Goal: Task Accomplishment & Management: Use online tool/utility

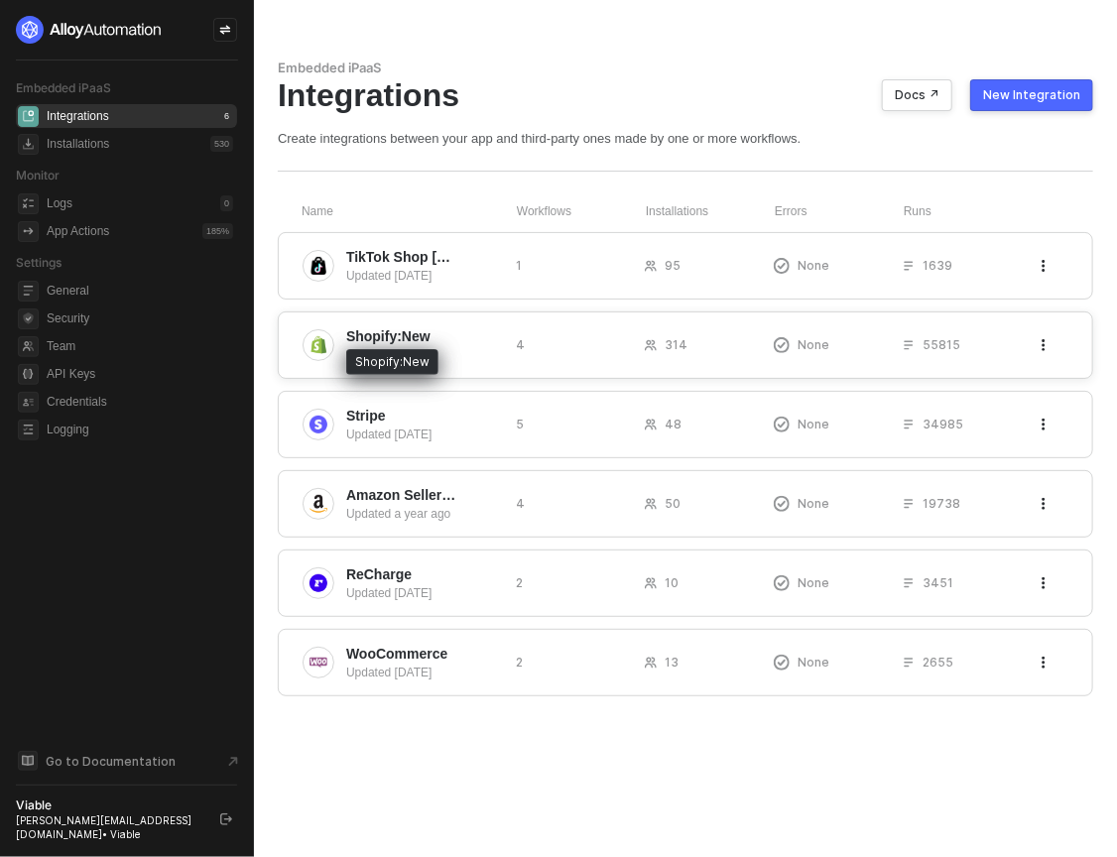
click at [424, 342] on span "Shopify:New" at bounding box center [388, 336] width 84 height 20
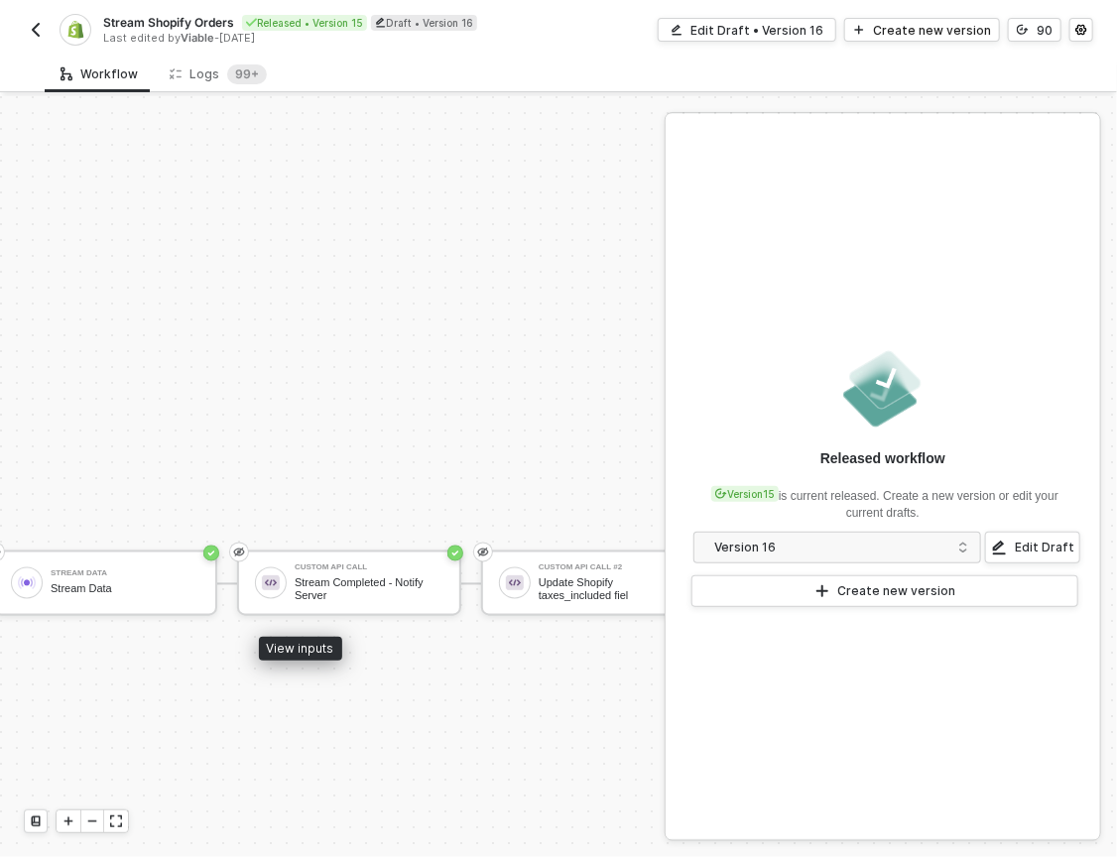
scroll to position [1180, 2821]
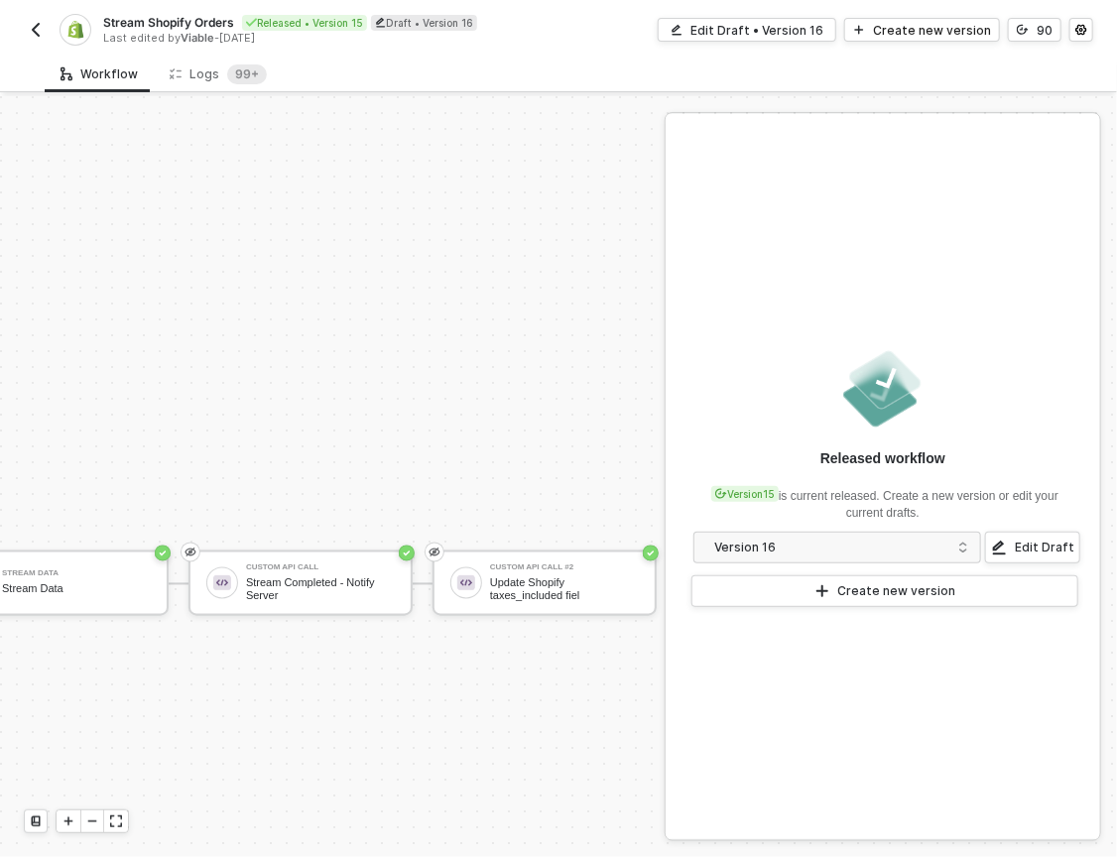
click at [37, 35] on img "button" at bounding box center [36, 30] width 16 height 16
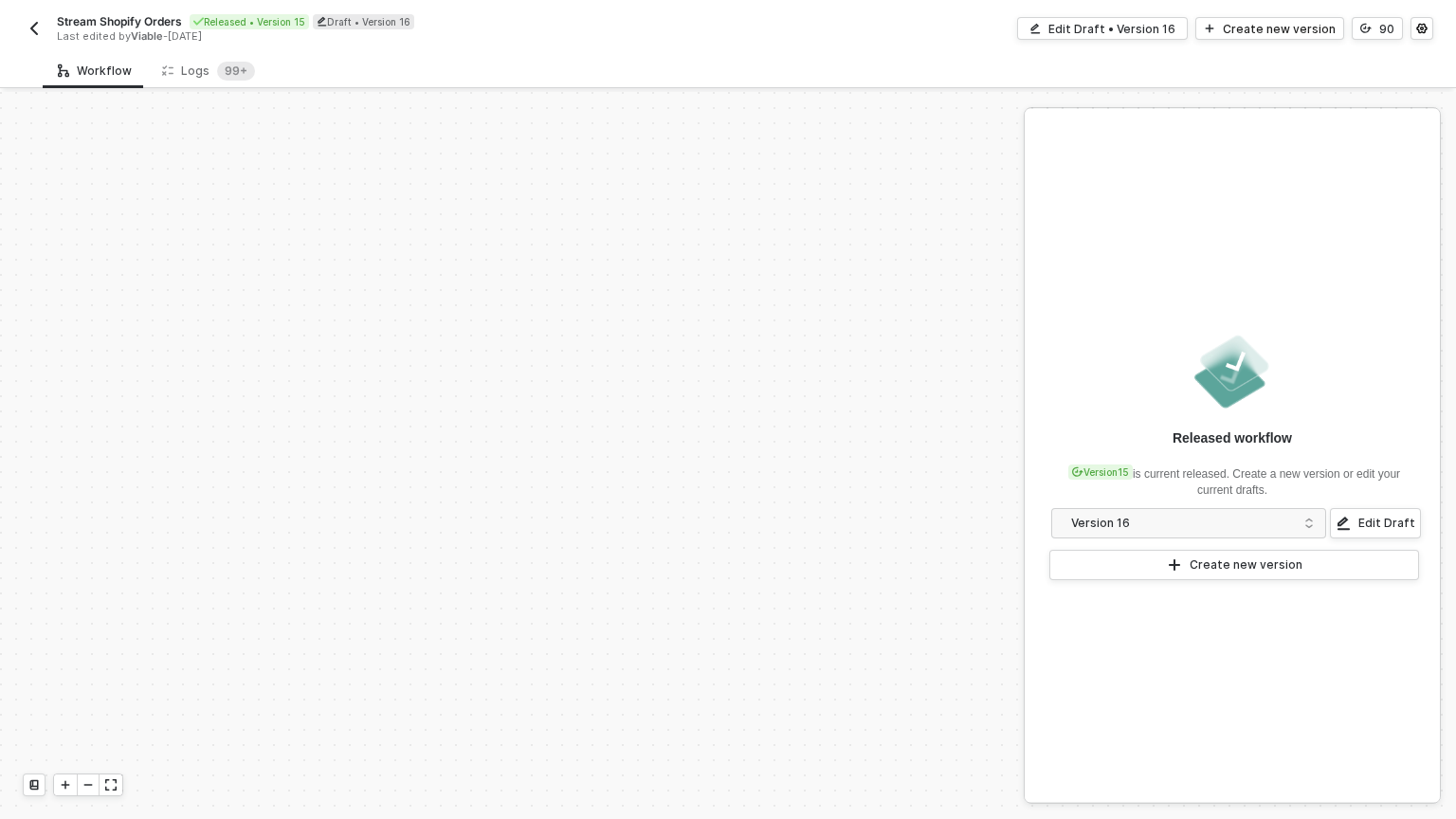
scroll to position [796, 0]
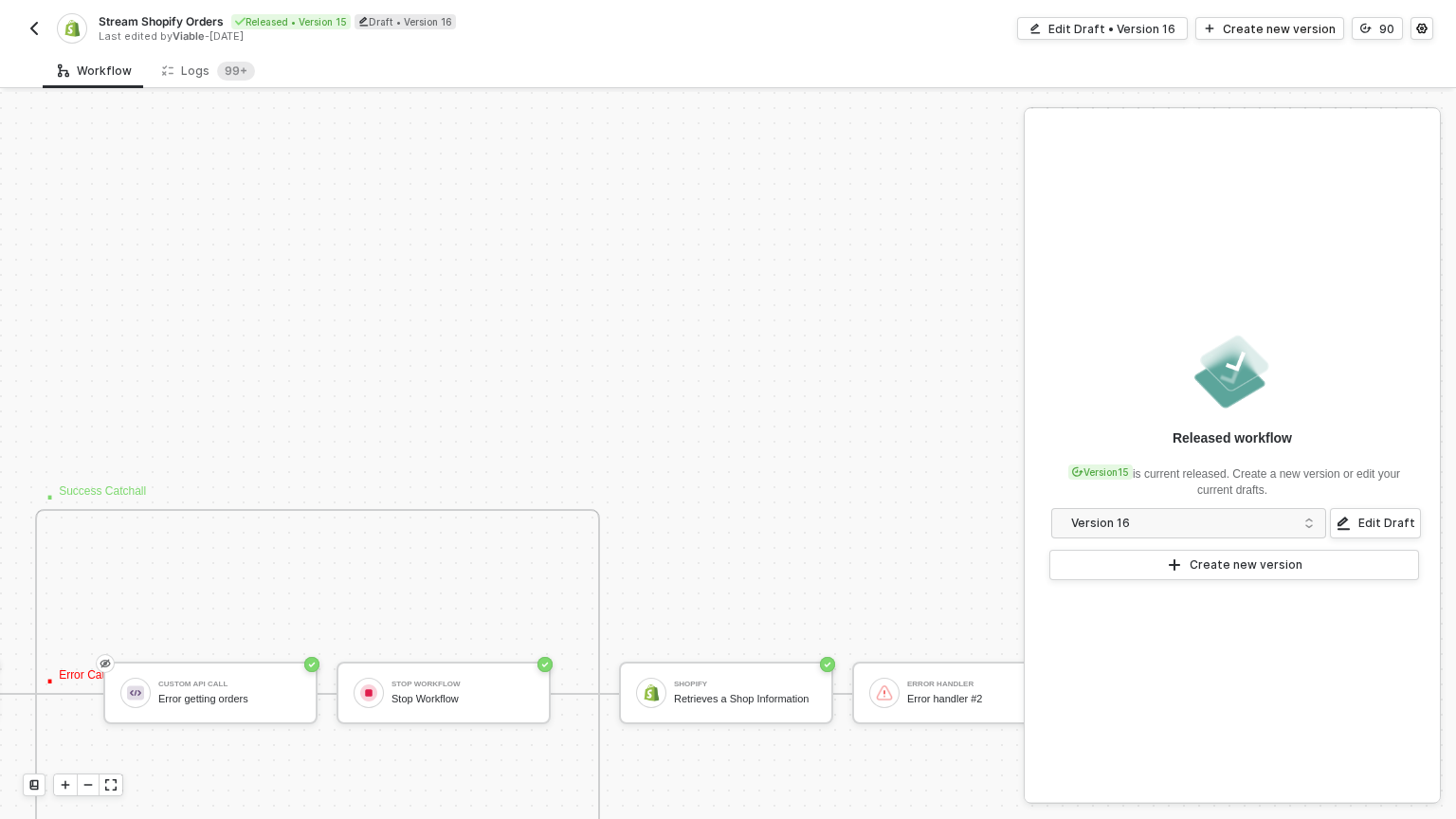
scroll to position [993, 880]
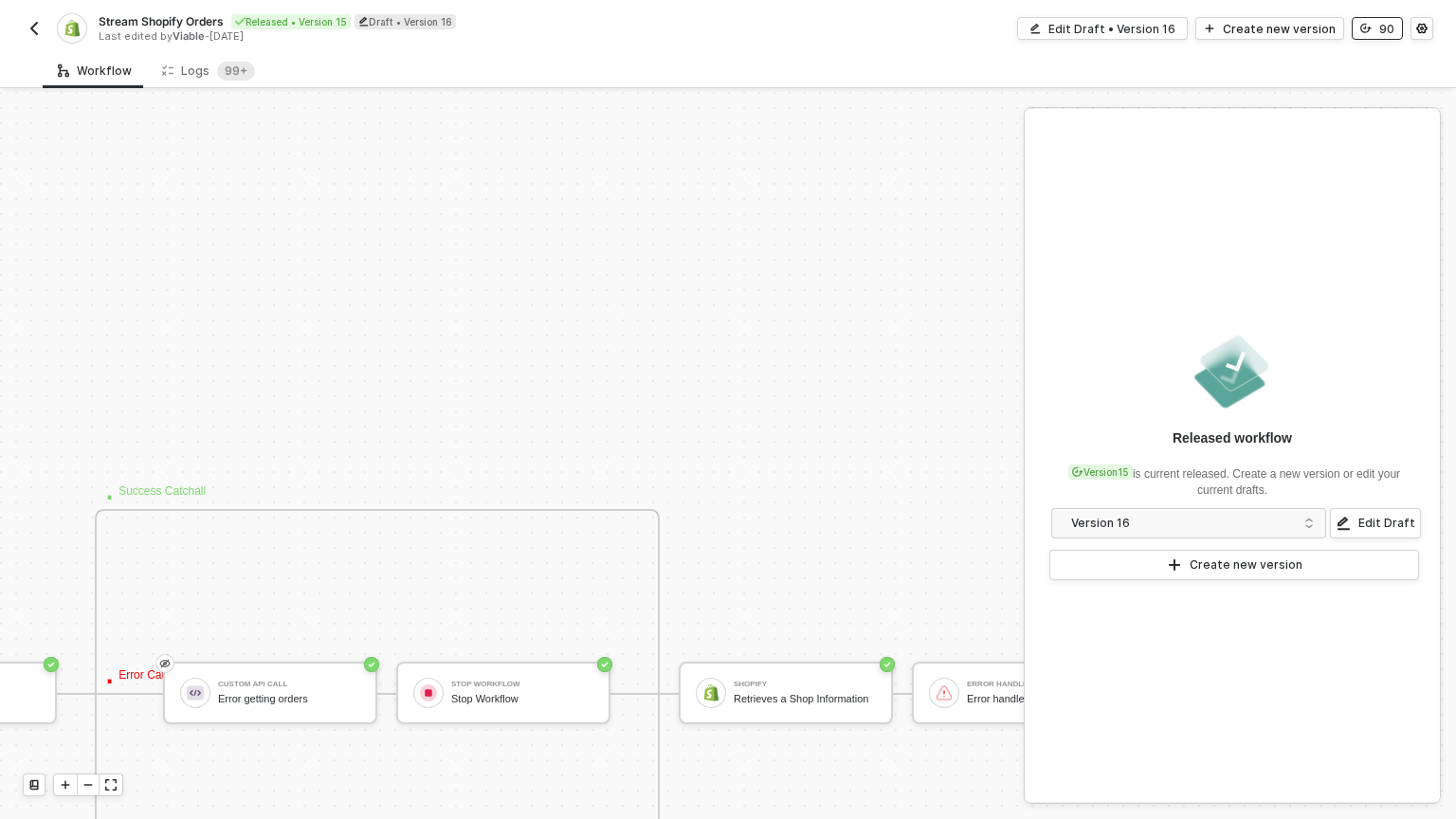
click at [1375, 29] on button "90" at bounding box center [1378, 29] width 52 height 23
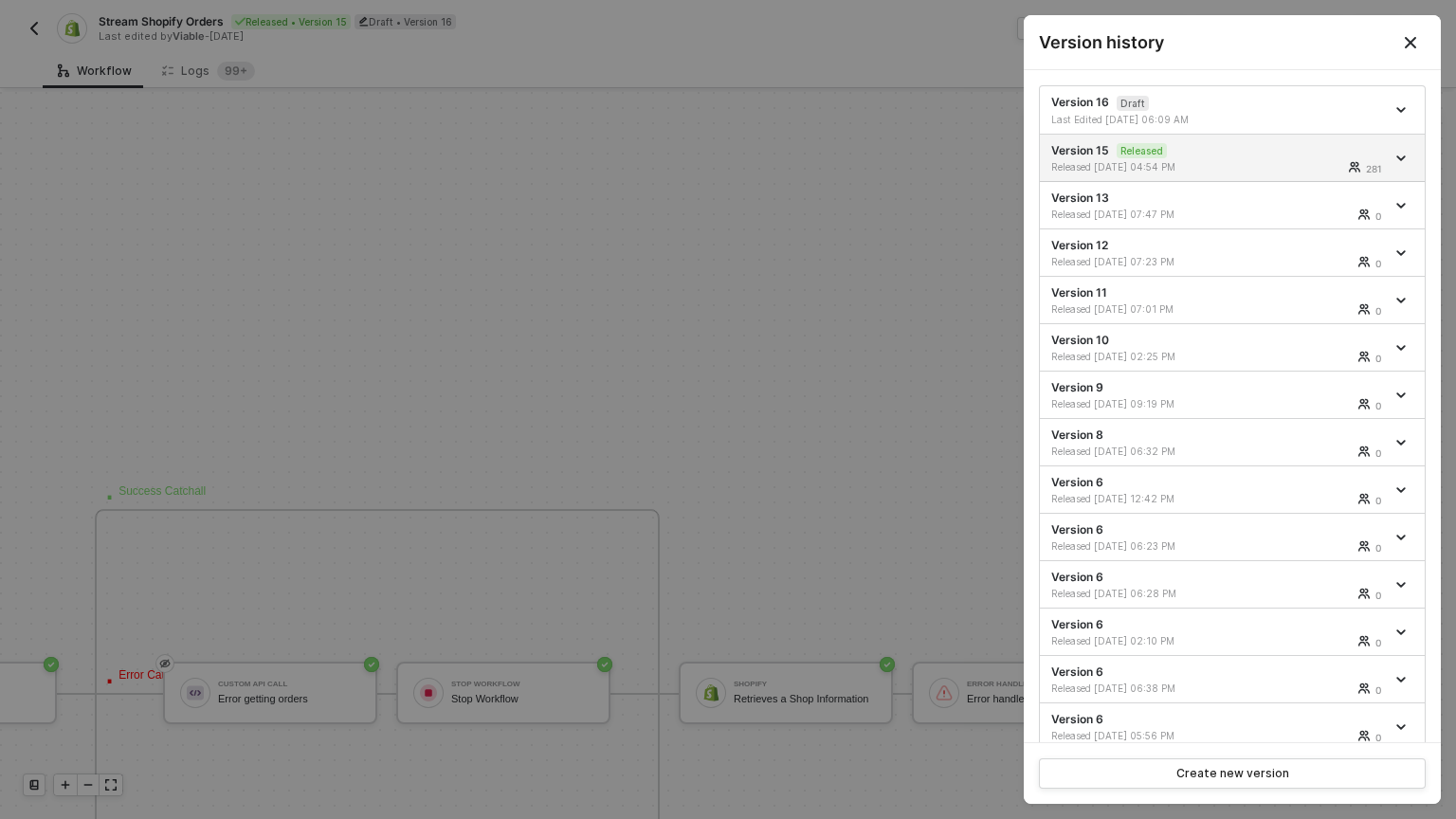
click at [630, 346] on div at bounding box center [728, 409] width 1456 height 819
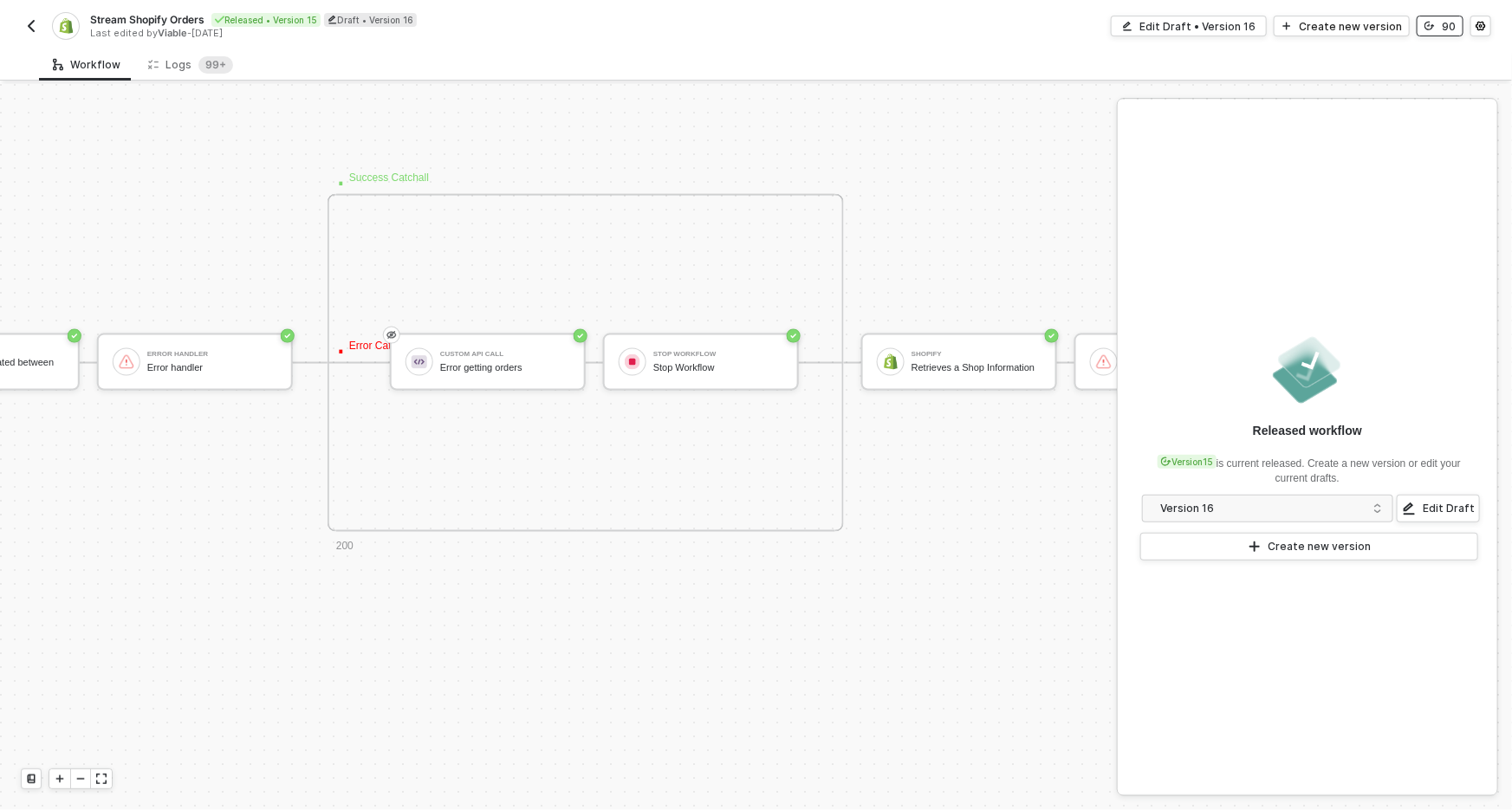
scroll to position [1210, 542]
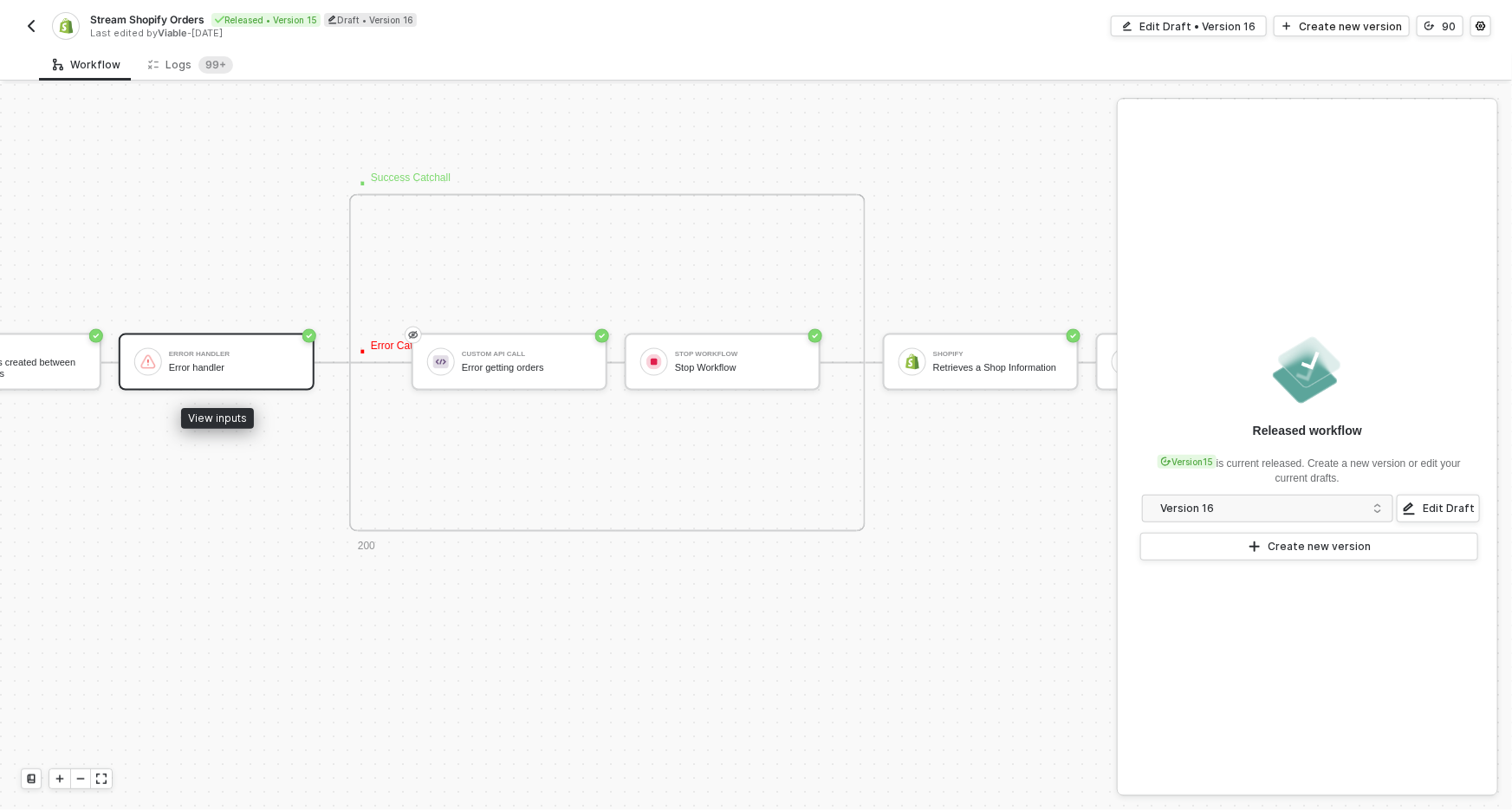
click at [231, 347] on div "Error handler Error handler" at bounding box center [233, 363] width 130 height 33
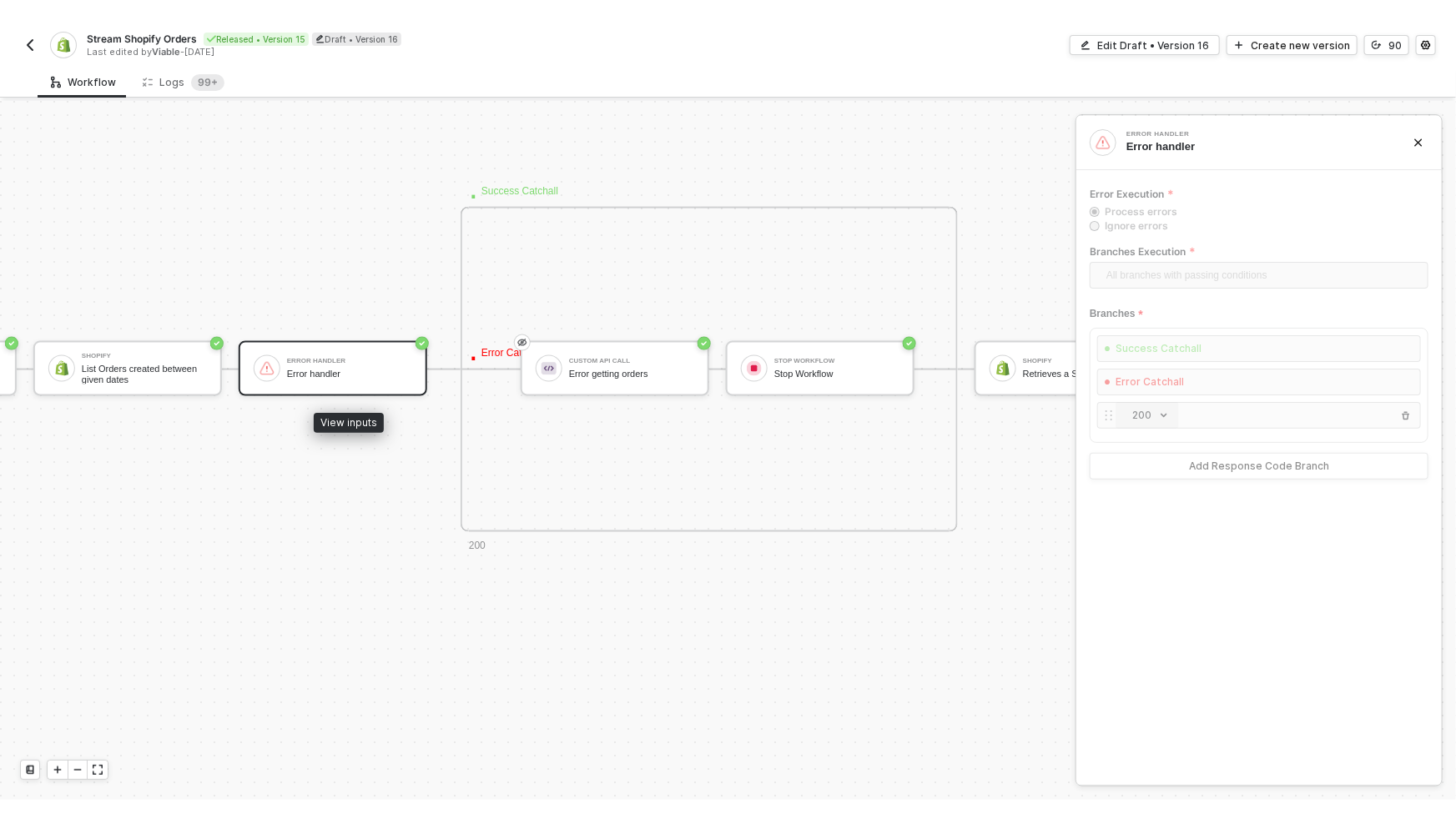
scroll to position [1165, 378]
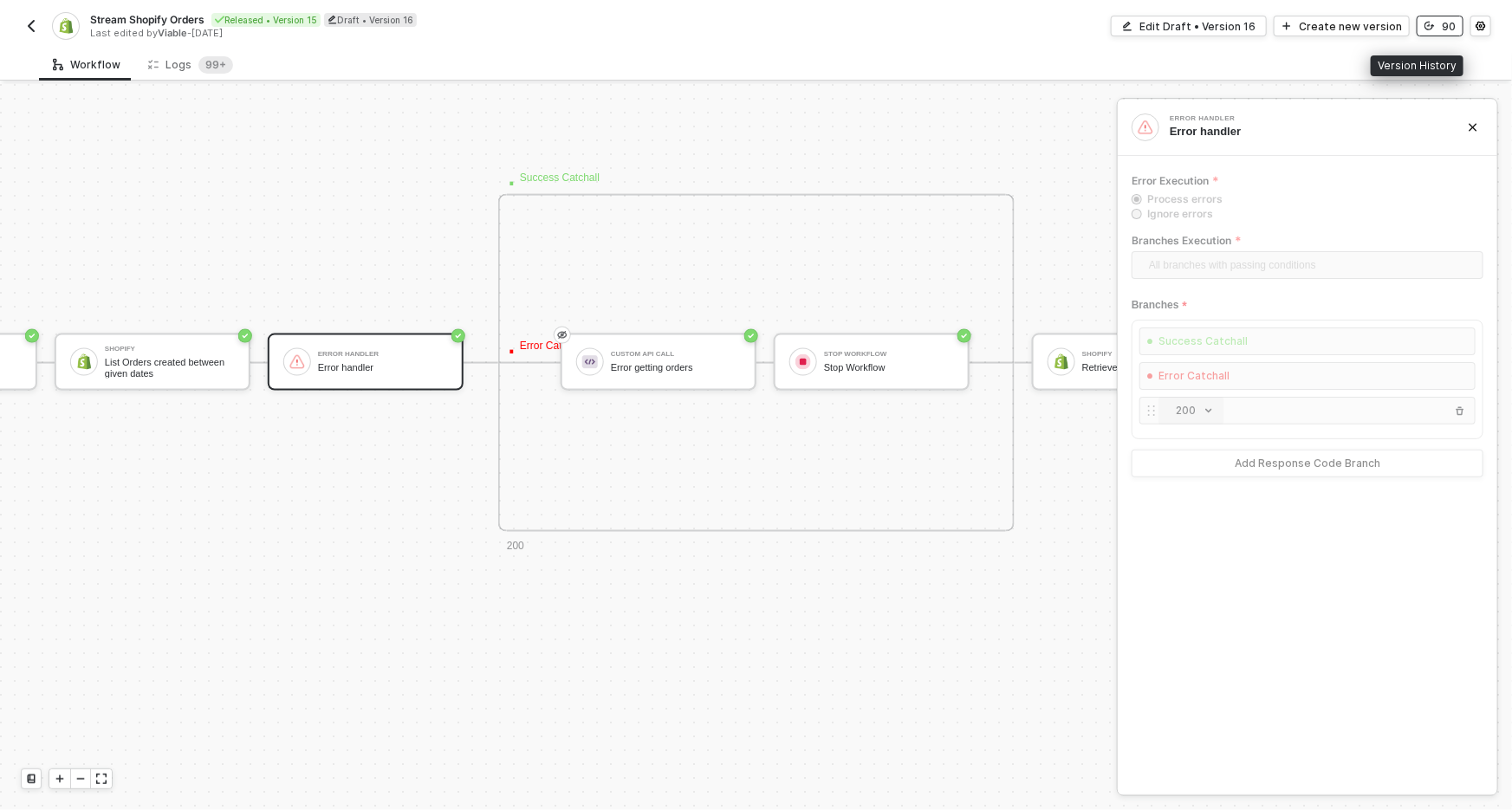
click at [1330, 29] on button "90" at bounding box center [1440, 26] width 47 height 21
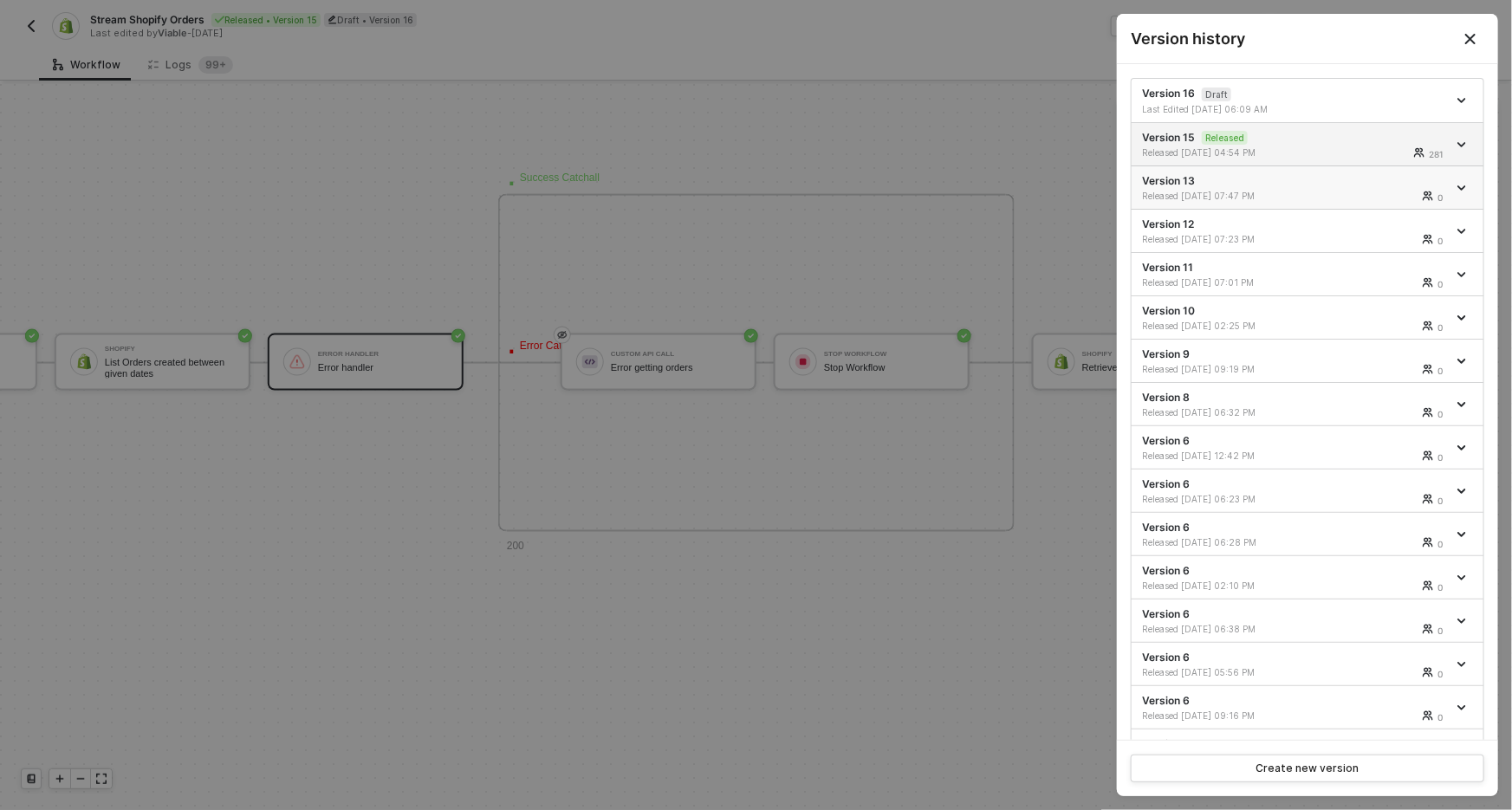
click at [1276, 183] on div "Version 13 Released 12/03/2024 07:47 PM 0" at bounding box center [1294, 187] width 305 height 29
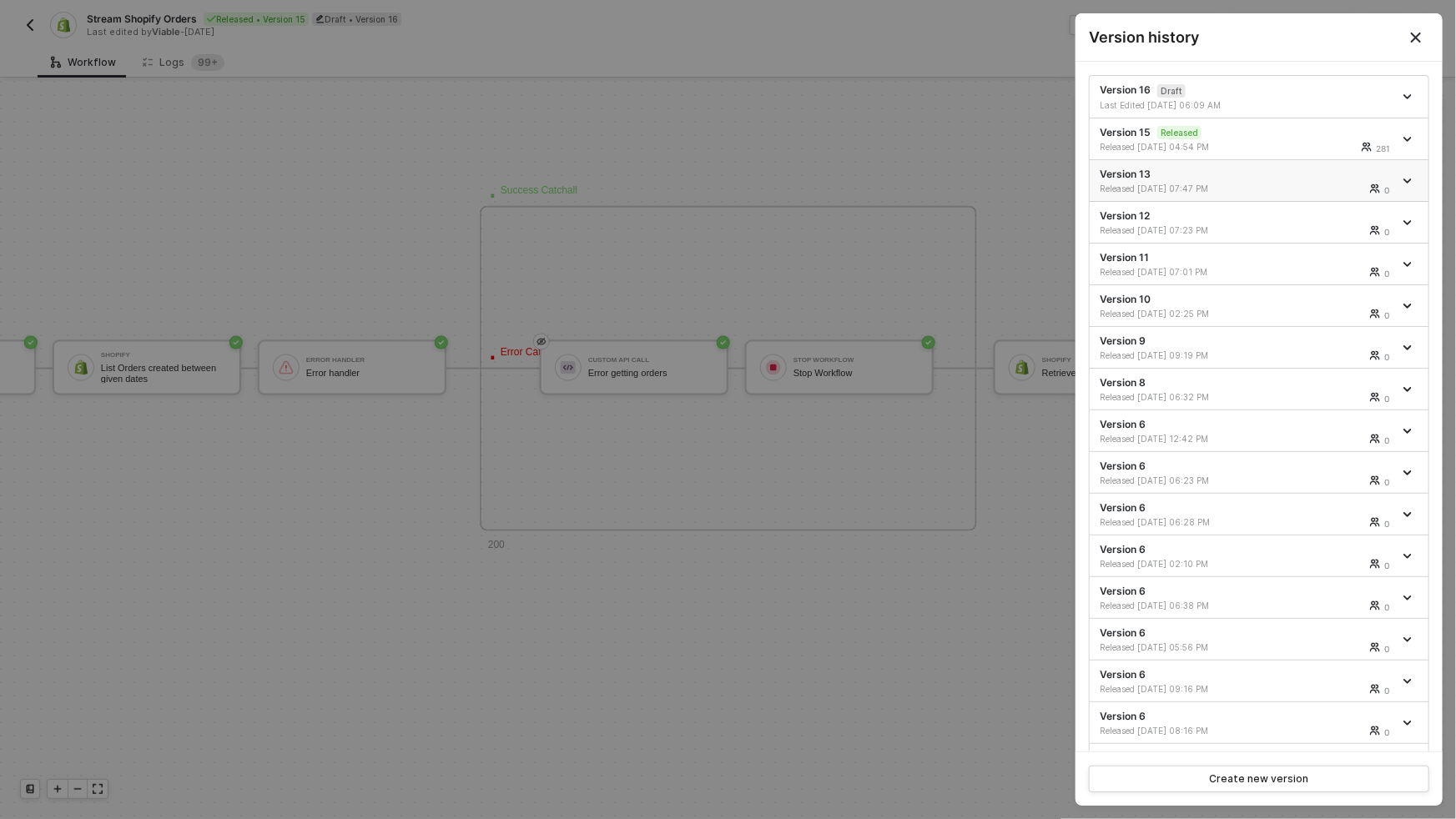
click at [1142, 170] on div "Version 13 Released 12/03/2024 07:47 PM 0" at bounding box center [1246, 180] width 294 height 28
click at [879, 306] on div at bounding box center [728, 410] width 1456 height 819
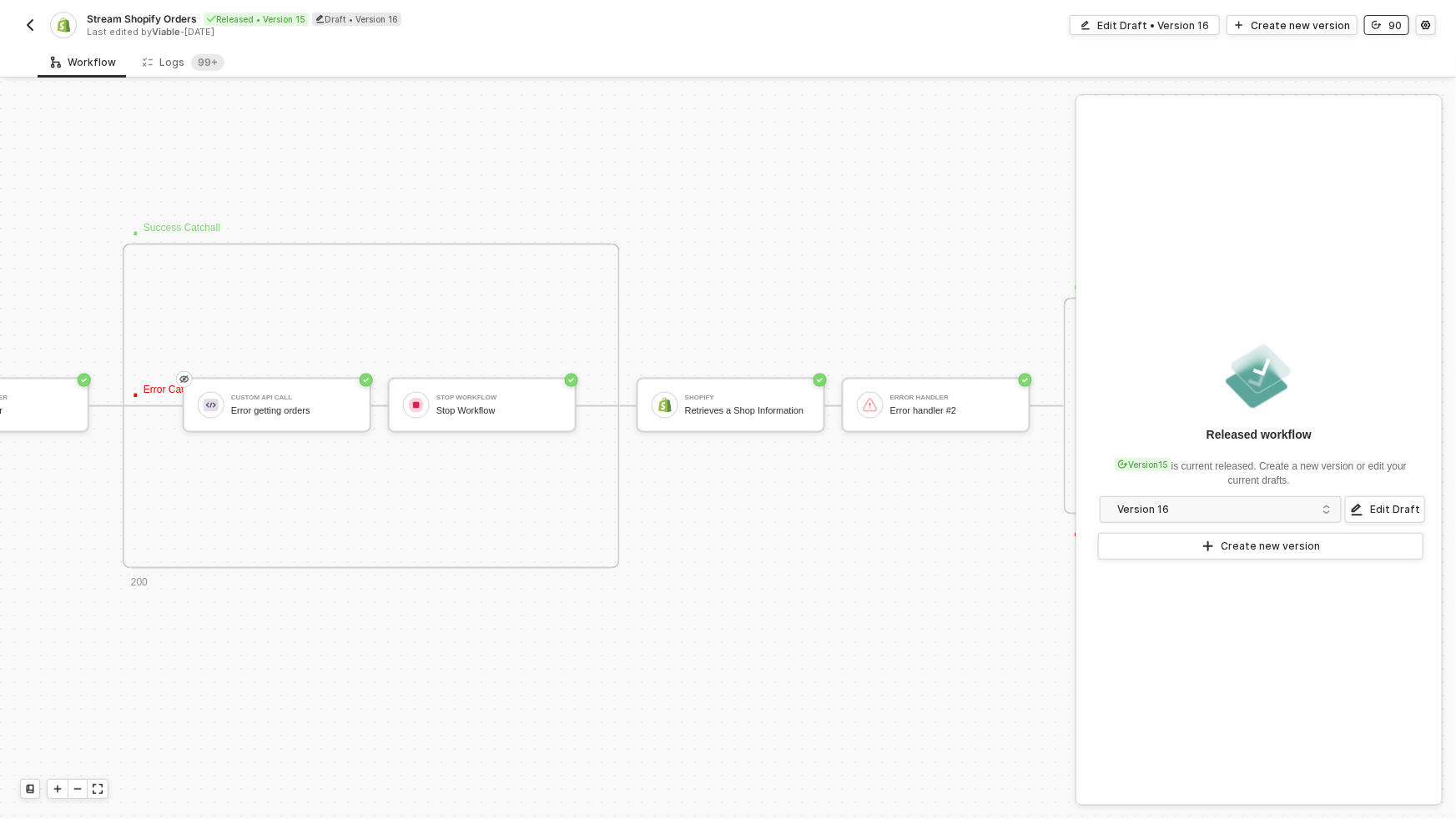
scroll to position [1127, 712]
click at [183, 61] on div "Logs 99+" at bounding box center [183, 62] width 82 height 17
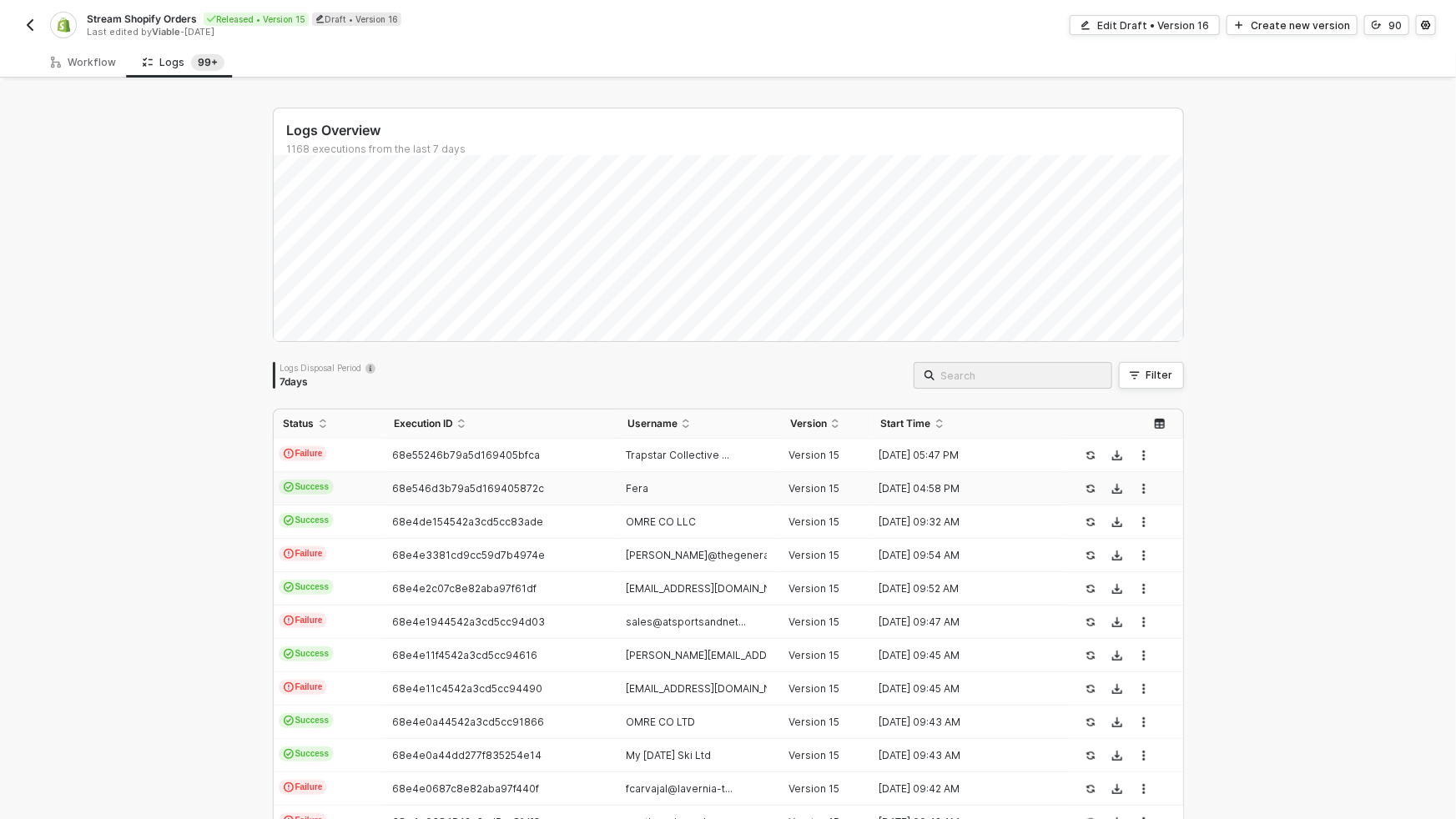
click at [351, 499] on td "Success" at bounding box center [328, 489] width 110 height 34
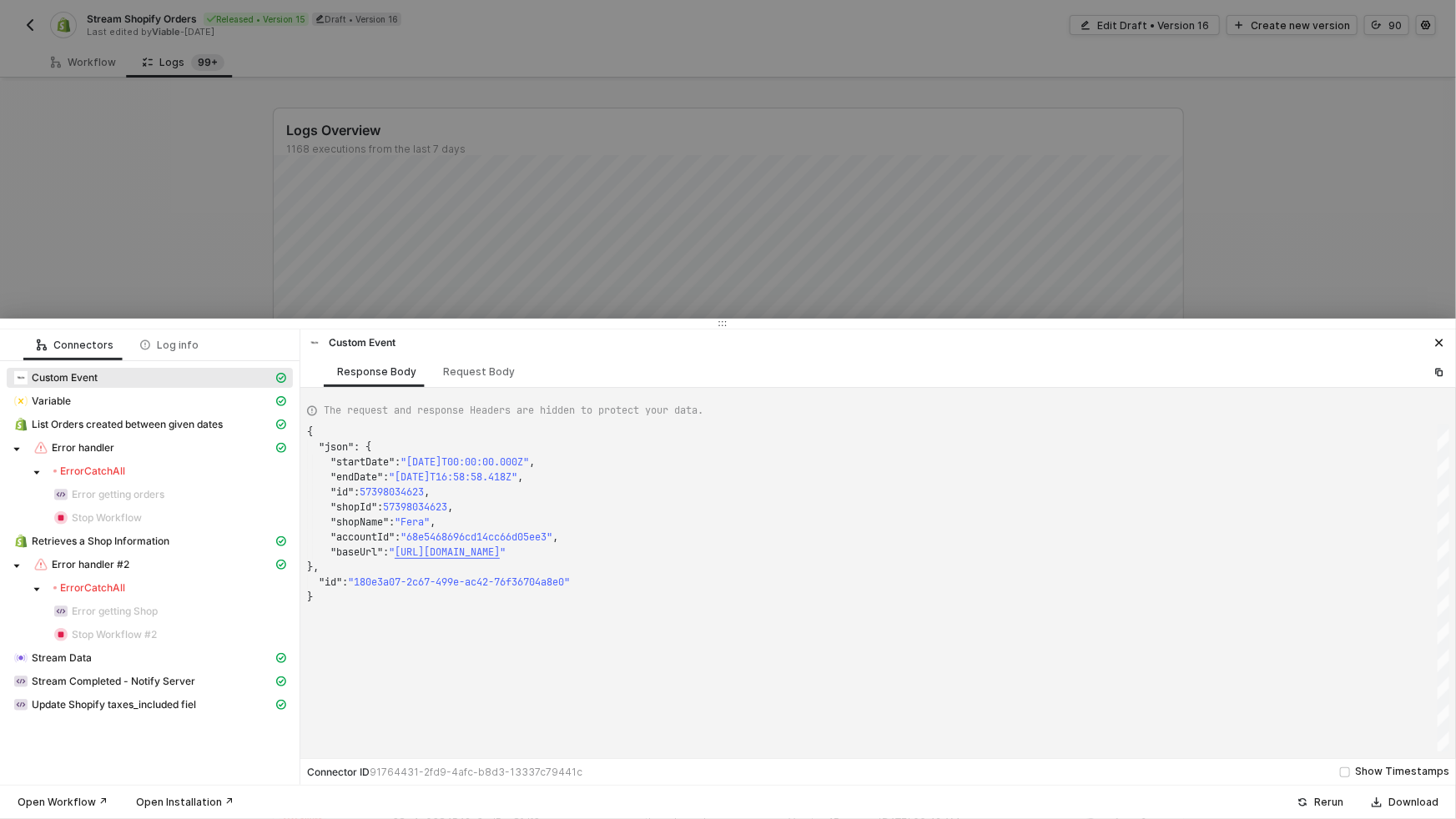
scroll to position [151, 0]
click at [109, 424] on span "List Orders created between given dates" at bounding box center [127, 425] width 191 height 13
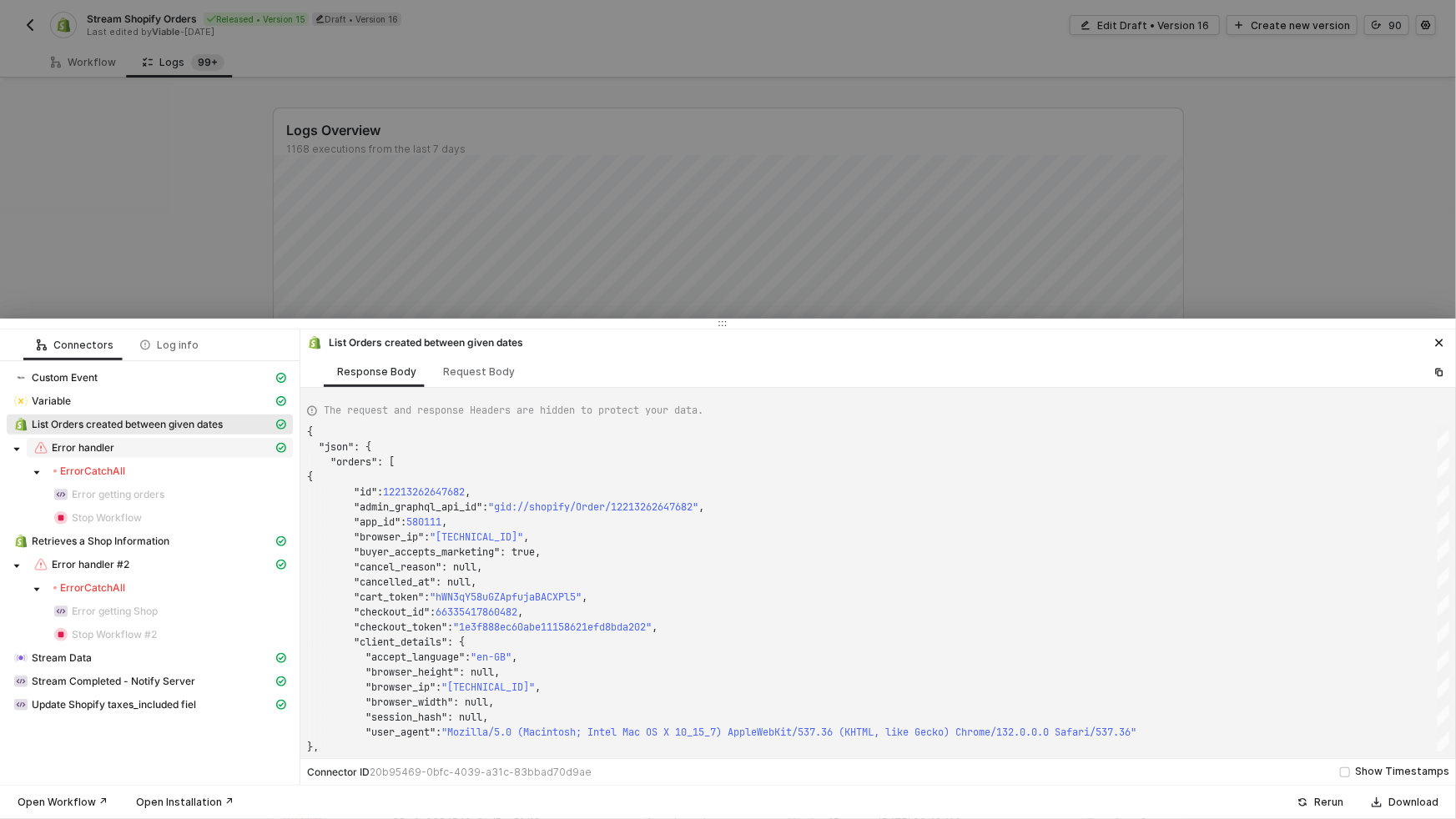
click at [115, 454] on div "Error handler" at bounding box center [153, 448] width 240 height 15
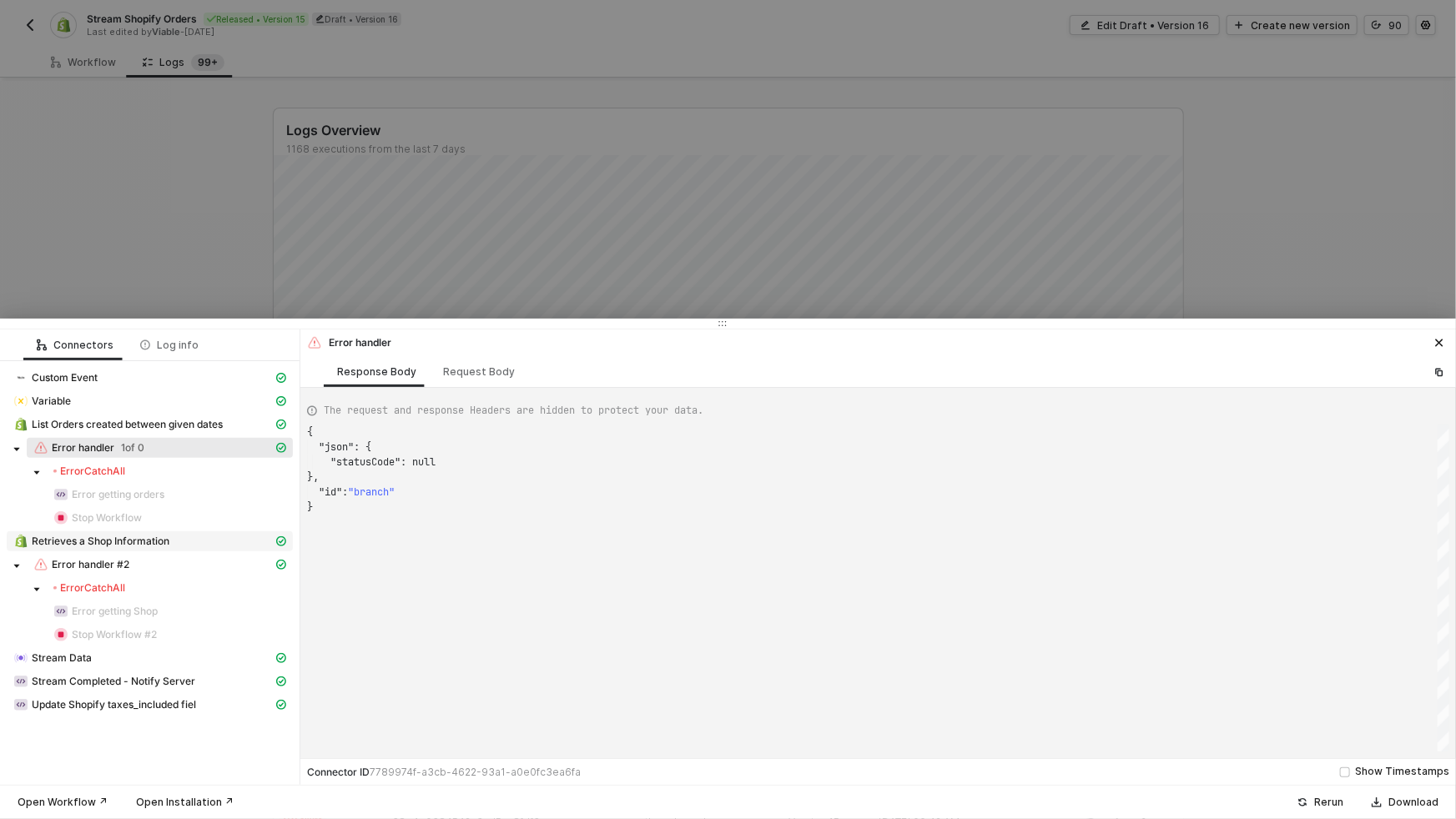
click at [96, 544] on span "Retrieves a Shop Information" at bounding box center [101, 542] width 138 height 13
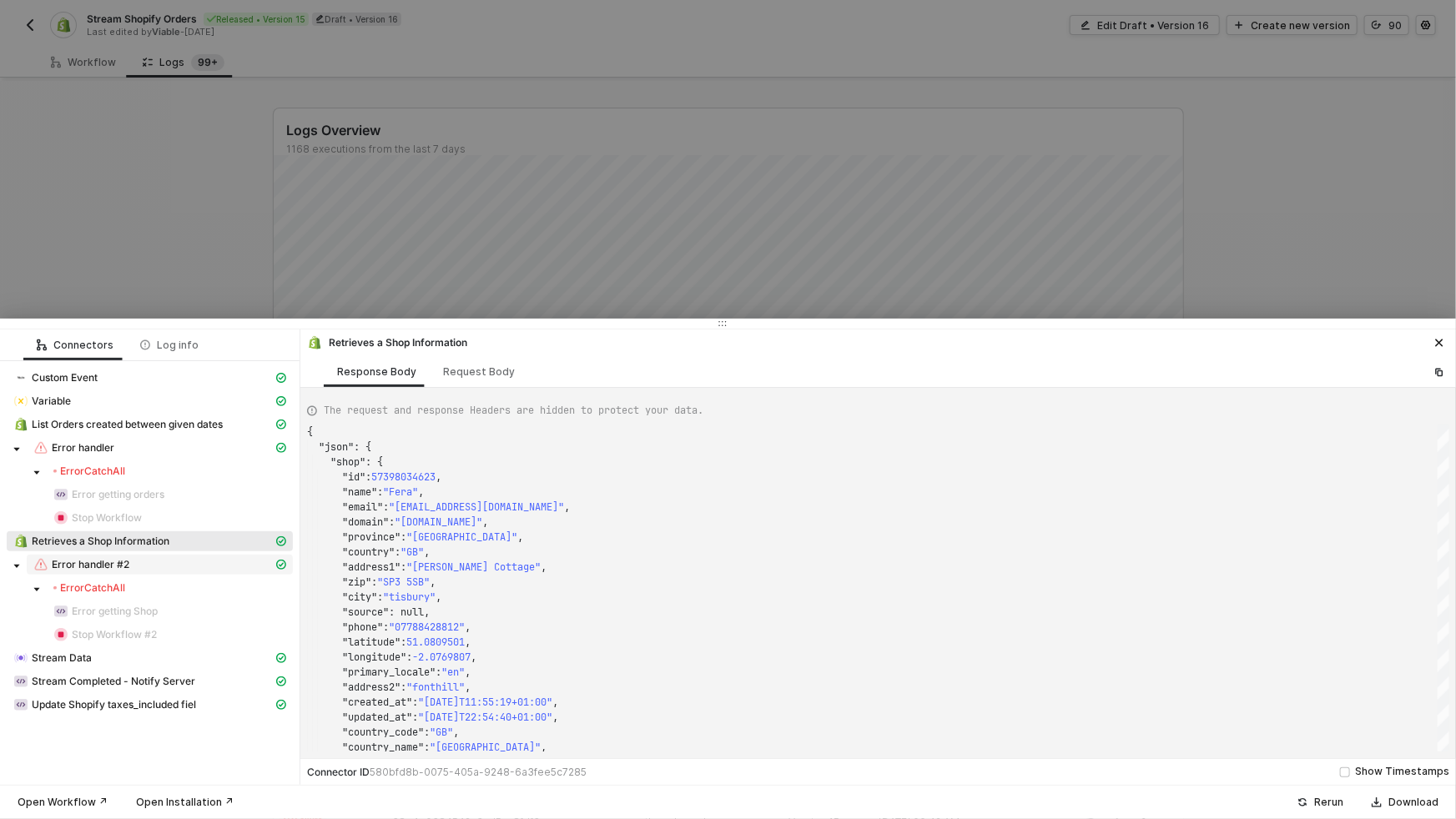
click at [97, 563] on span "Error handler #2" at bounding box center [91, 565] width 77 height 13
type textarea "{ "json": { "statusCode": 200 }, "id": "branch" }"
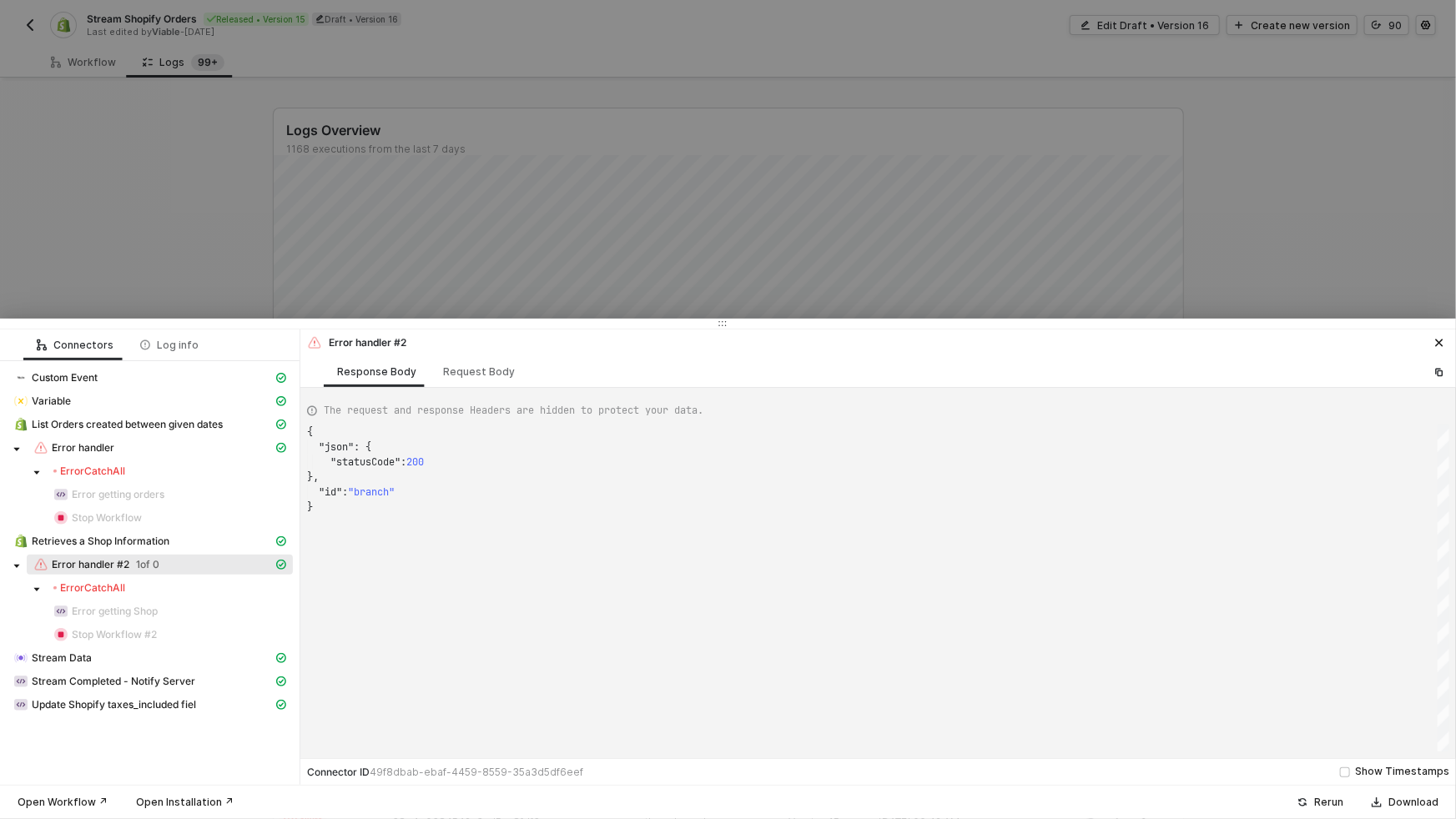
click at [209, 230] on div at bounding box center [728, 410] width 1456 height 819
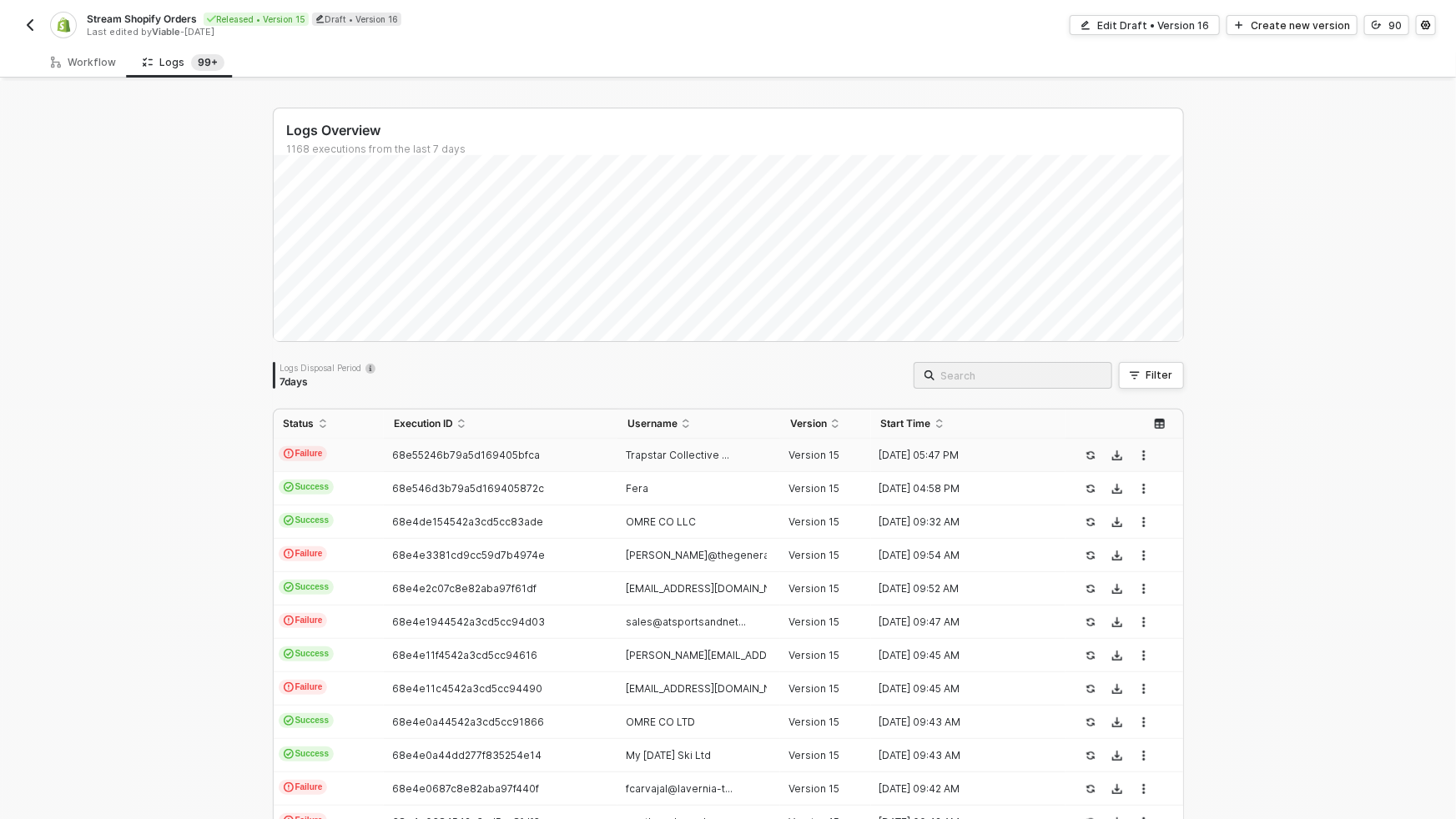
click at [351, 464] on td "Failure" at bounding box center [328, 456] width 110 height 34
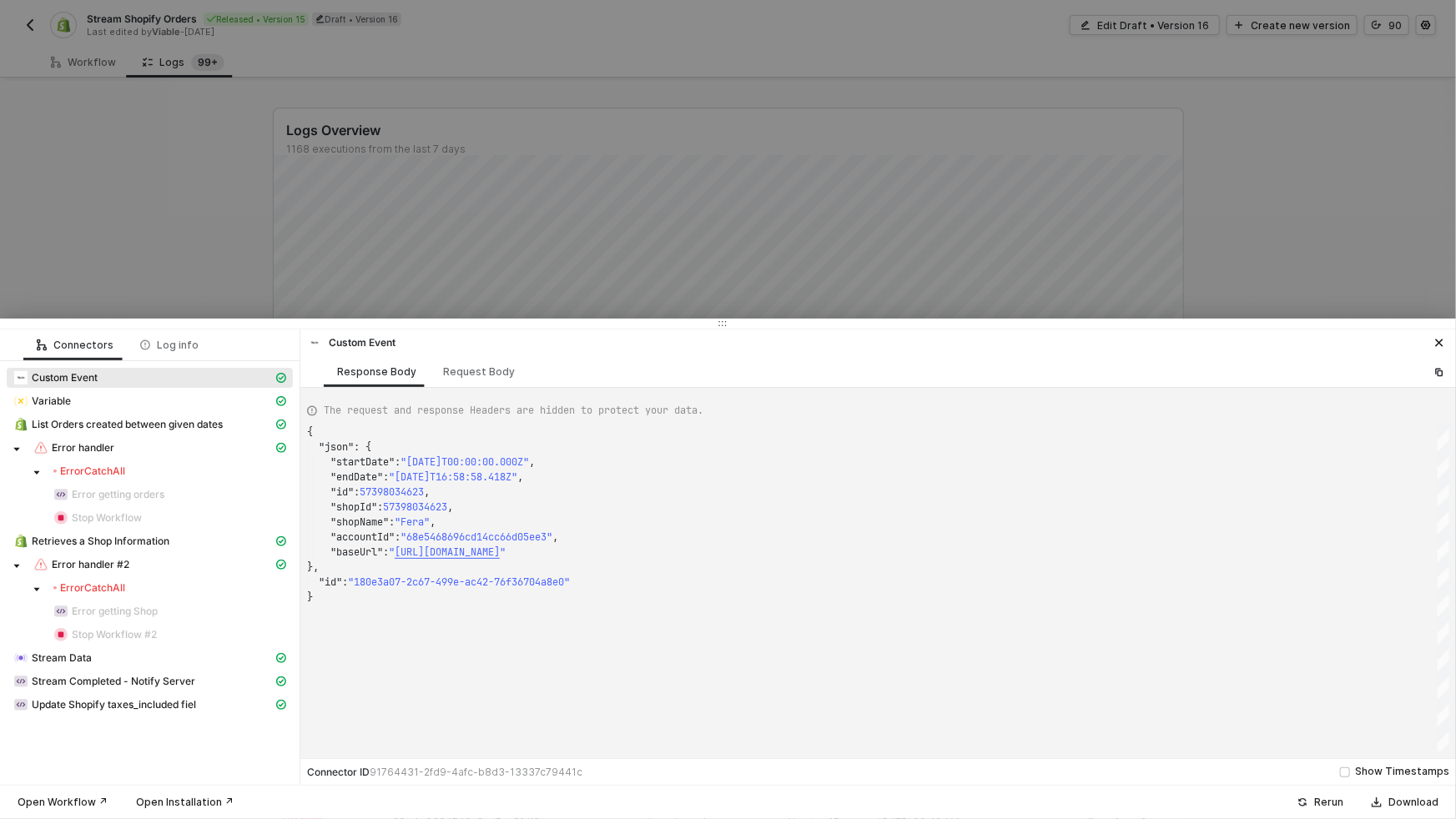
scroll to position [151, 0]
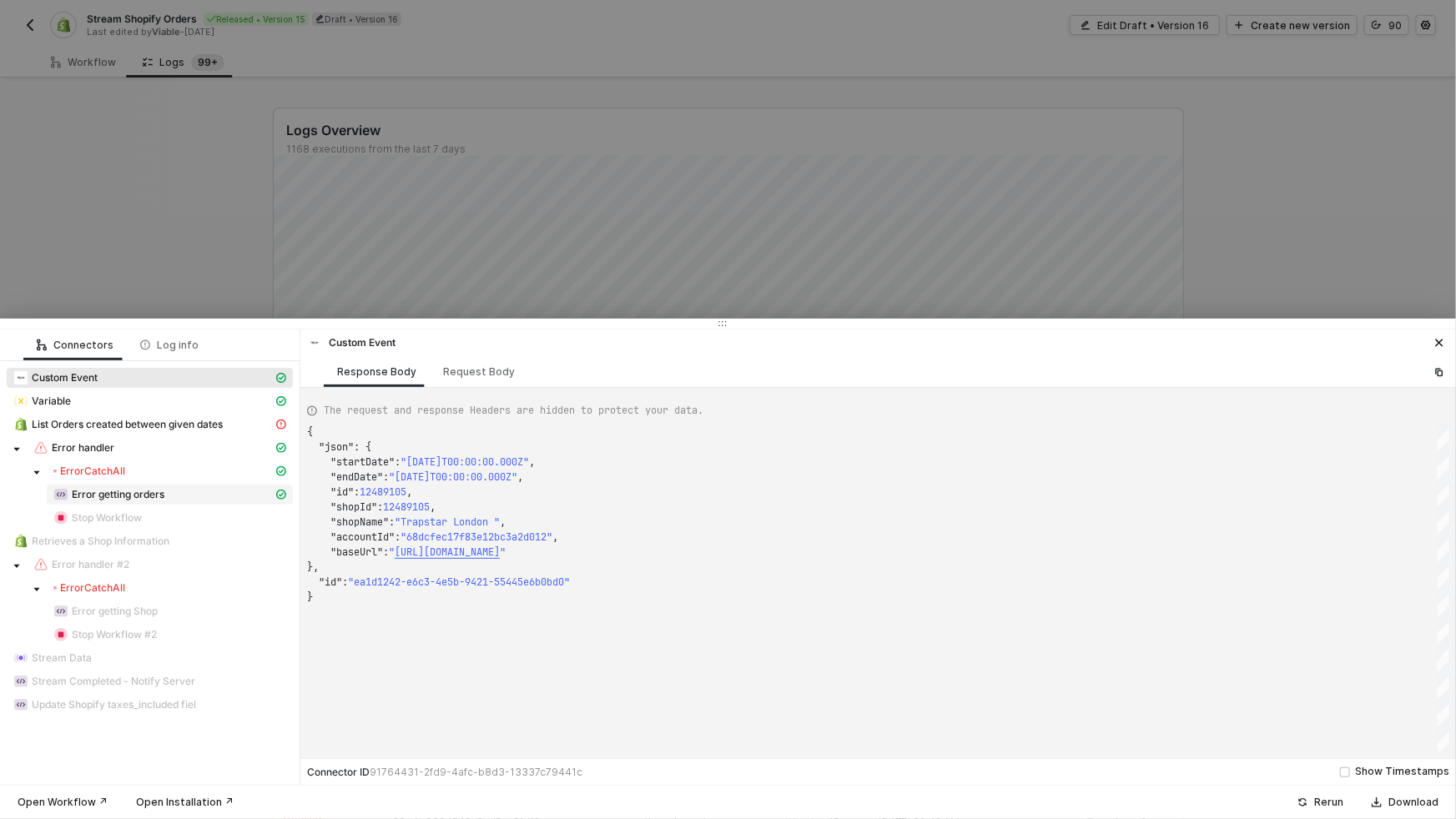
click at [229, 495] on div "Error getting orders" at bounding box center [162, 494] width 220 height 15
type textarea "{ "json": { "data": null, "headers": { "access-control-allow-credentials": "tru…"
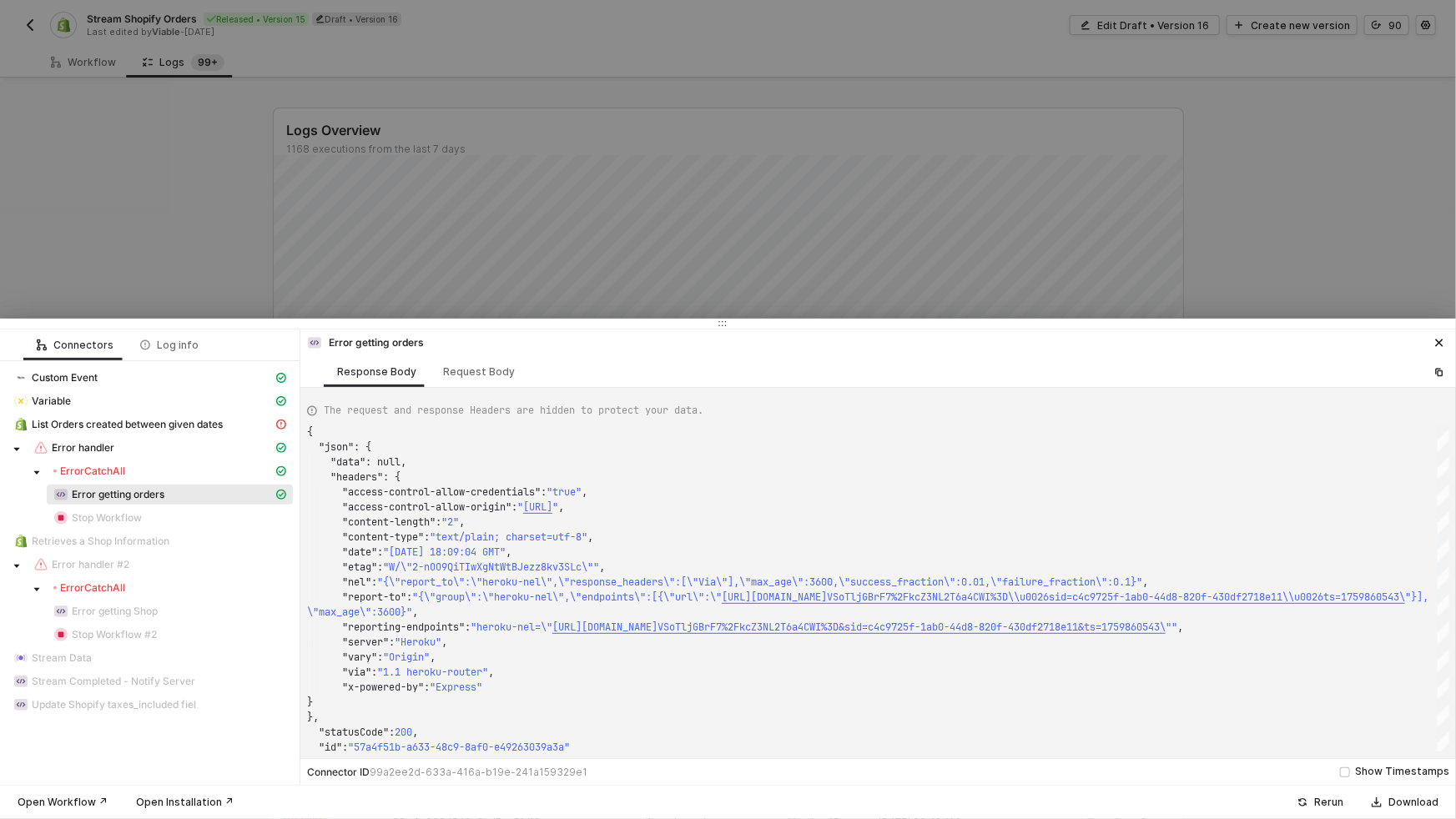
click at [333, 184] on div at bounding box center [728, 410] width 1456 height 819
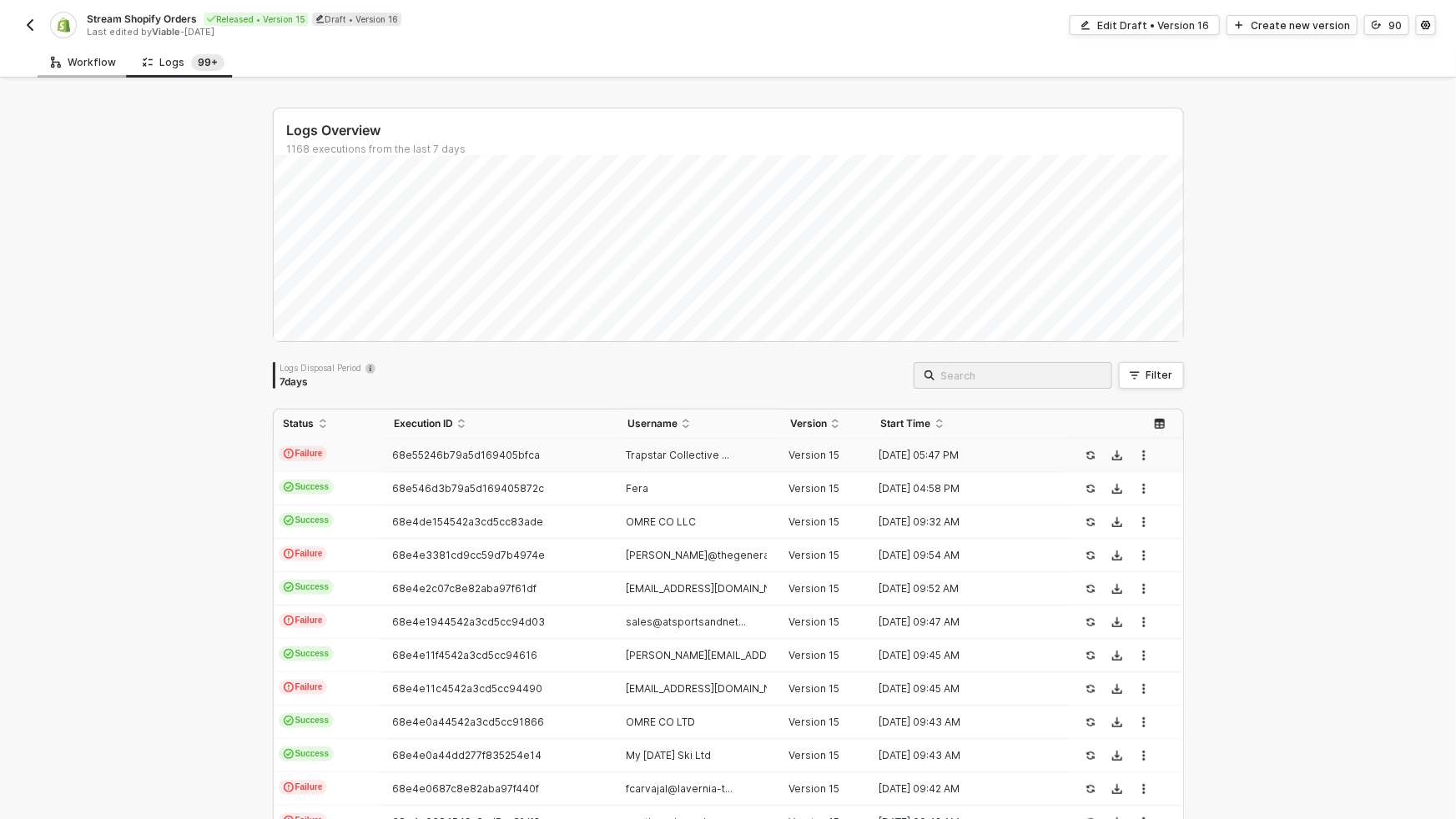
click at [76, 58] on div "Workflow" at bounding box center [83, 62] width 65 height 13
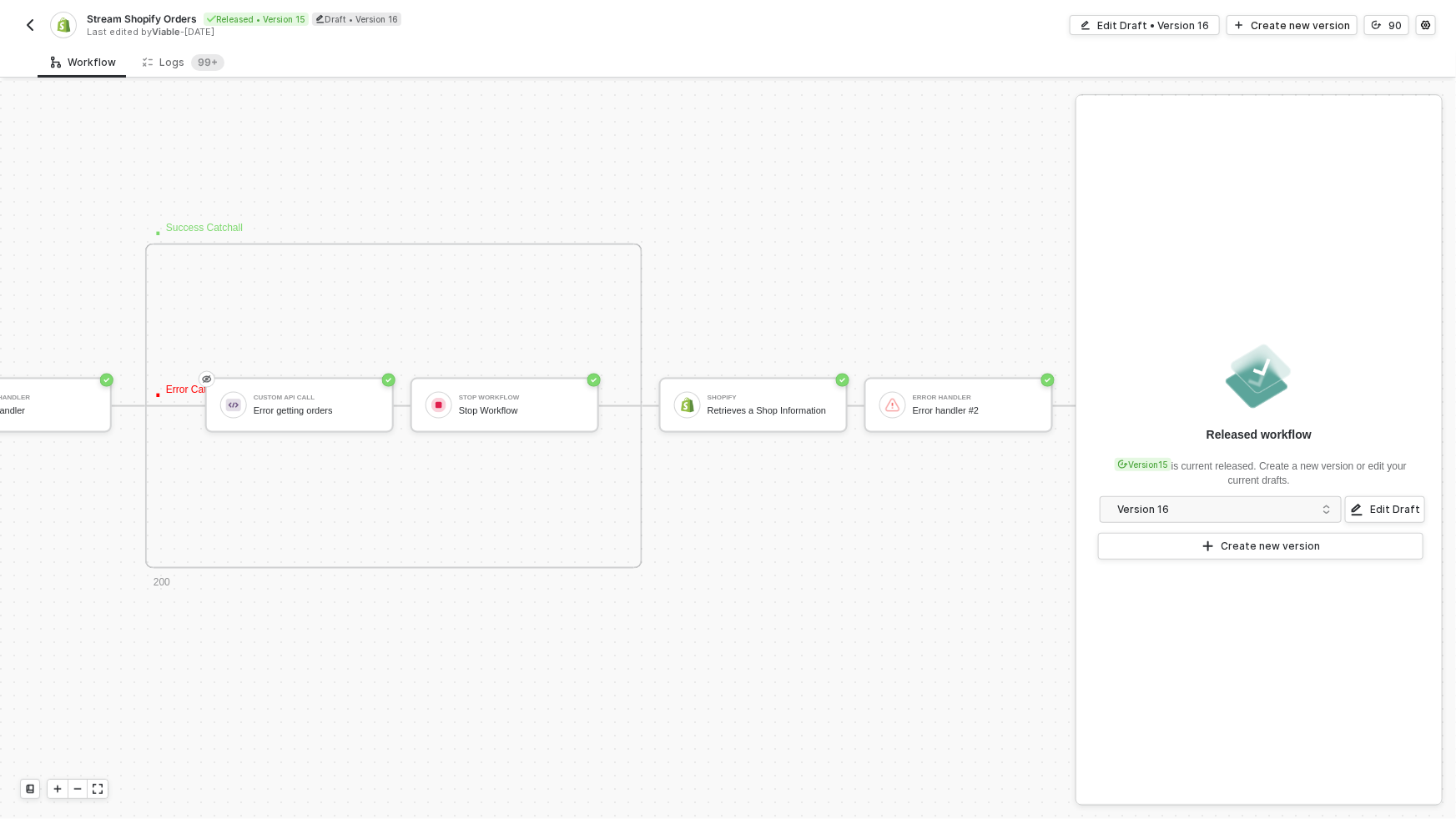
click at [19, 25] on div "Stream Shopify Orders Released • Version 15 Draft • Version 16 Last edited by V…" at bounding box center [728, 24] width 1456 height 47
click at [47, 29] on div "Stream Shopify Orders Released • Version 15 Draft • Version 16 Last edited by V…" at bounding box center [374, 25] width 708 height 27
click at [33, 24] on img "button" at bounding box center [30, 25] width 13 height 13
